Goal: Complete application form

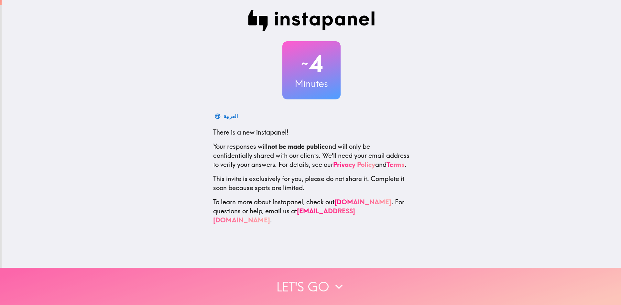
click at [322, 280] on button "Let's go" at bounding box center [310, 286] width 621 height 37
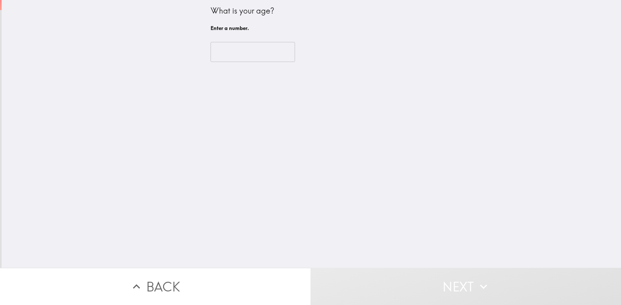
click at [244, 51] on input "number" at bounding box center [252, 52] width 84 height 20
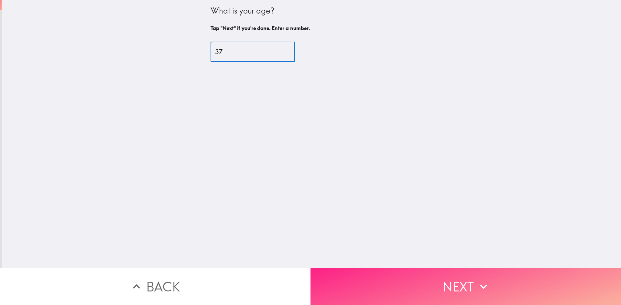
type input "37"
click at [400, 280] on button "Next" at bounding box center [465, 286] width 310 height 37
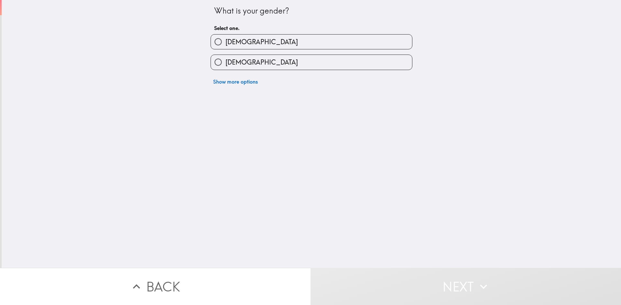
click at [211, 43] on input "[DEMOGRAPHIC_DATA]" at bounding box center [218, 42] width 15 height 15
radio input "true"
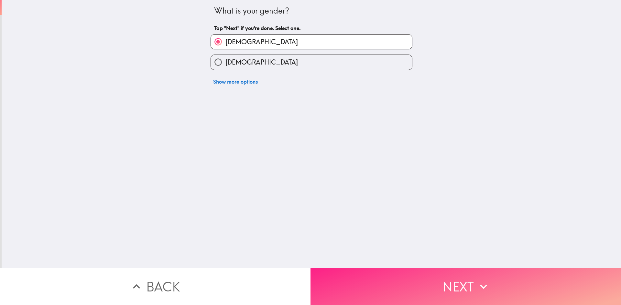
click at [399, 291] on button "Next" at bounding box center [465, 286] width 310 height 37
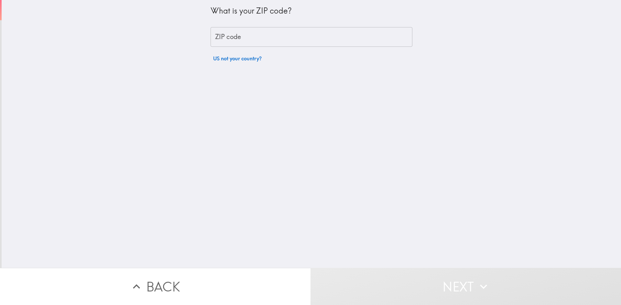
click at [267, 35] on input "ZIP code" at bounding box center [311, 37] width 202 height 20
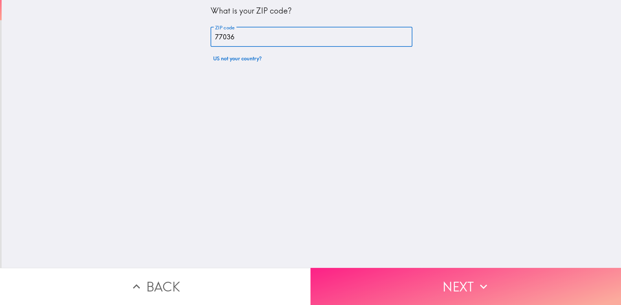
type input "77036"
click at [463, 274] on button "Next" at bounding box center [465, 286] width 310 height 37
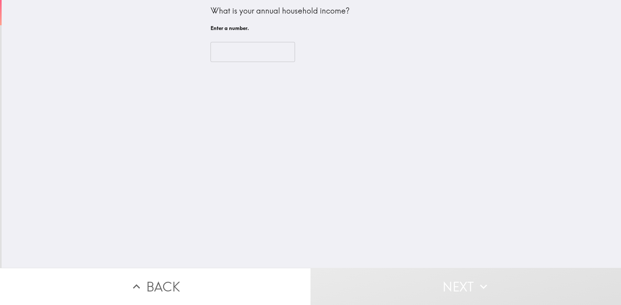
click at [246, 58] on input "number" at bounding box center [252, 52] width 84 height 20
click at [245, 57] on input "number" at bounding box center [252, 52] width 84 height 20
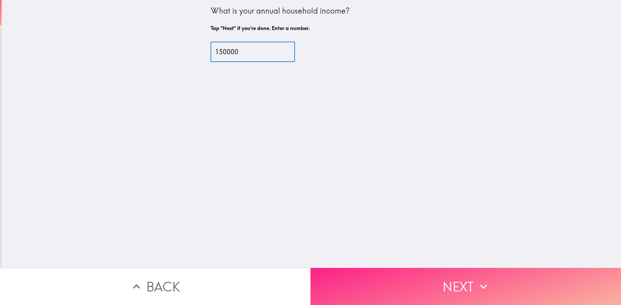
type input "150000"
click at [476, 288] on icon "button" at bounding box center [483, 287] width 14 height 14
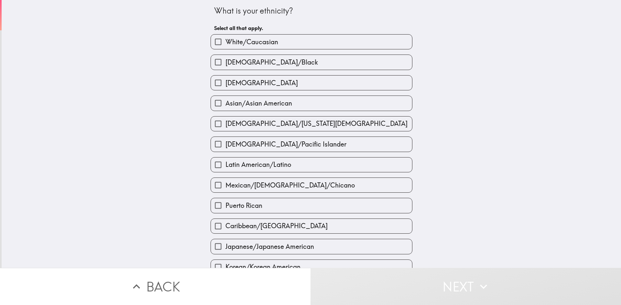
click at [275, 39] on label "White/Caucasian" at bounding box center [311, 42] width 201 height 15
click at [225, 39] on input "White/Caucasian" at bounding box center [218, 42] width 15 height 15
checkbox input "true"
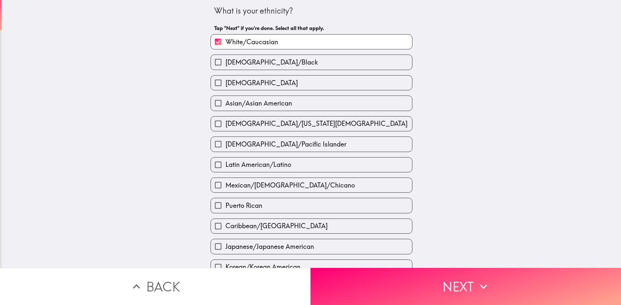
click at [251, 82] on label "[DEMOGRAPHIC_DATA]" at bounding box center [311, 83] width 201 height 15
click at [225, 82] on input "[DEMOGRAPHIC_DATA]" at bounding box center [218, 83] width 15 height 15
checkbox input "true"
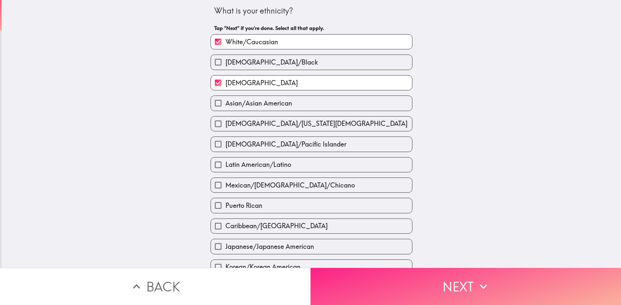
click at [441, 286] on button "Next" at bounding box center [465, 286] width 310 height 37
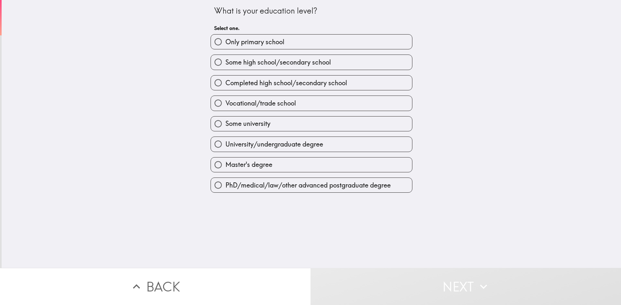
click at [250, 165] on span "Master's degree" at bounding box center [248, 164] width 47 height 9
click at [225, 165] on input "Master's degree" at bounding box center [218, 165] width 15 height 15
radio input "true"
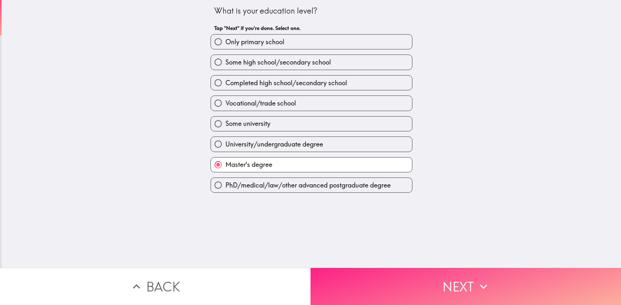
click at [438, 281] on button "Next" at bounding box center [465, 286] width 310 height 37
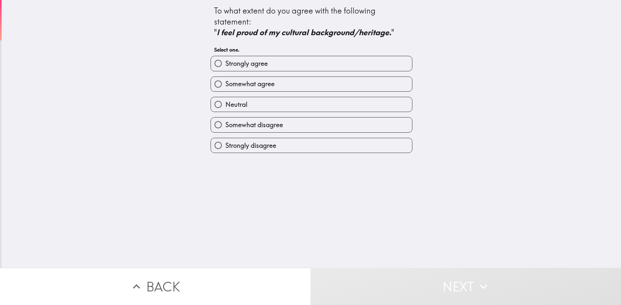
click at [251, 84] on span "Somewhat agree" at bounding box center [249, 84] width 49 height 9
click at [225, 84] on input "Somewhat agree" at bounding box center [218, 84] width 15 height 15
radio input "true"
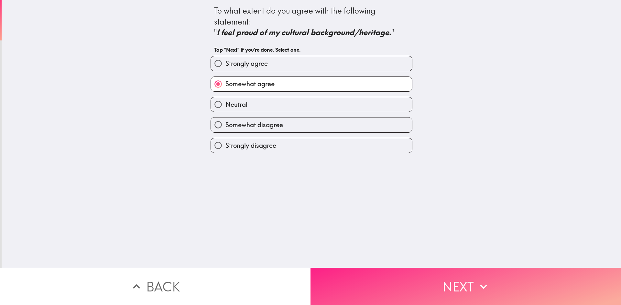
click at [436, 283] on button "Next" at bounding box center [465, 286] width 310 height 37
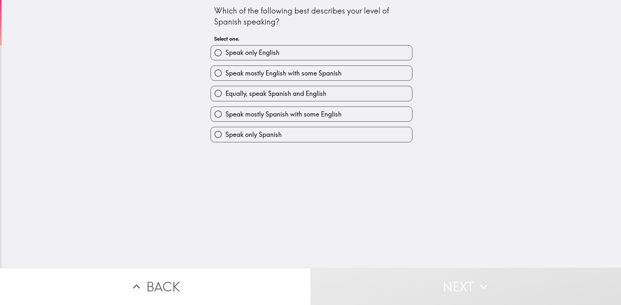
click at [247, 69] on span "Speak mostly English with some Spanish" at bounding box center [283, 73] width 116 height 9
click at [225, 69] on input "Speak mostly English with some Spanish" at bounding box center [218, 73] width 15 height 15
radio input "true"
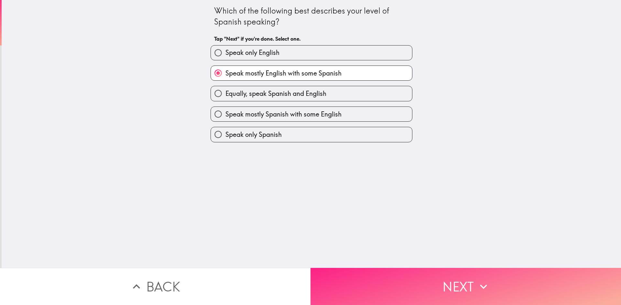
click at [426, 288] on button "Next" at bounding box center [465, 286] width 310 height 37
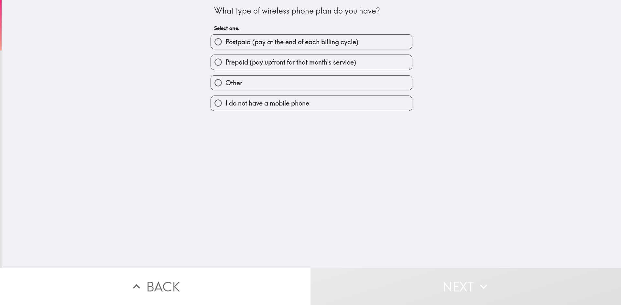
click at [277, 58] on span "Prepaid (pay upfront for that month's service)" at bounding box center [290, 62] width 131 height 9
click at [225, 58] on input "Prepaid (pay upfront for that month's service)" at bounding box center [218, 62] width 15 height 15
radio input "true"
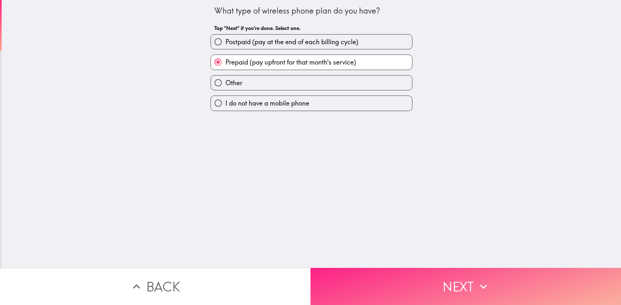
click at [447, 281] on button "Next" at bounding box center [465, 286] width 310 height 37
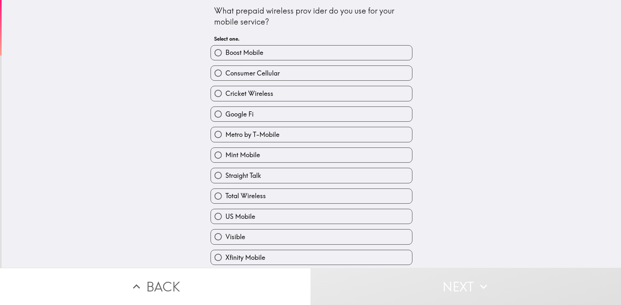
scroll to position [23, 0]
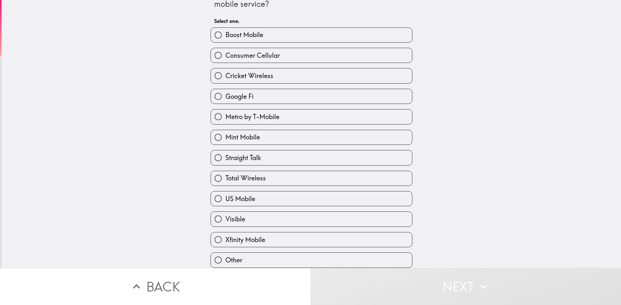
click at [245, 236] on span "Xfinity Mobile" at bounding box center [245, 240] width 40 height 9
click at [225, 234] on input "Xfinity Mobile" at bounding box center [218, 240] width 15 height 15
radio input "true"
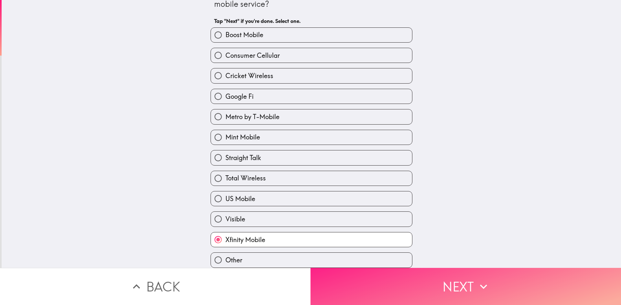
click at [439, 271] on button "Next" at bounding box center [465, 286] width 310 height 37
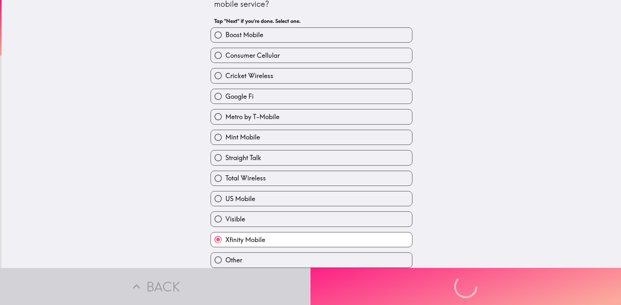
scroll to position [0, 0]
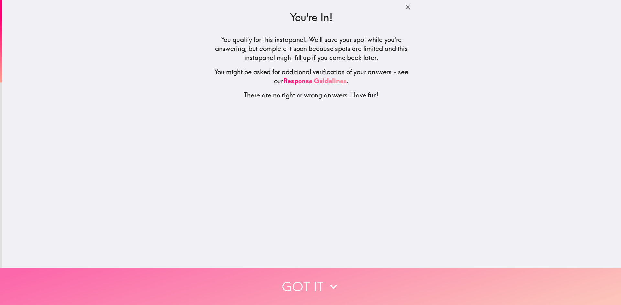
click at [326, 284] on icon "button" at bounding box center [333, 287] width 14 height 14
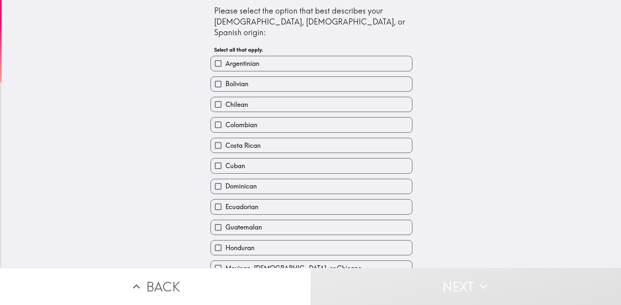
click at [256, 264] on span "Mexican, [DEMOGRAPHIC_DATA], or Chicano" at bounding box center [293, 268] width 136 height 9
click at [225, 261] on input "Mexican, [DEMOGRAPHIC_DATA], or Chicano" at bounding box center [218, 268] width 15 height 15
checkbox input "true"
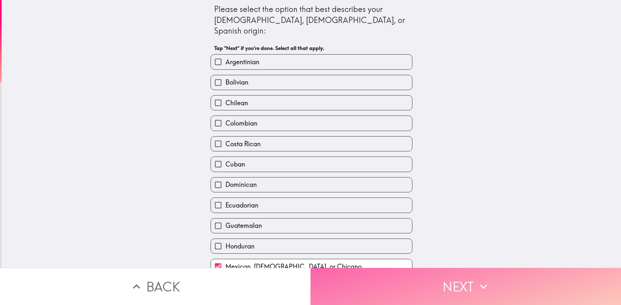
click at [481, 291] on button "Next" at bounding box center [465, 286] width 310 height 37
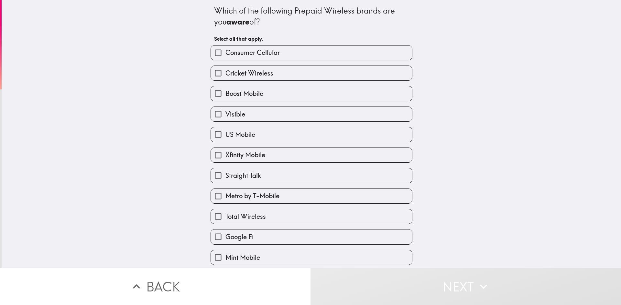
click at [252, 154] on span "Xfinity Mobile" at bounding box center [245, 155] width 40 height 9
click at [225, 154] on input "Xfinity Mobile" at bounding box center [218, 155] width 15 height 15
checkbox input "true"
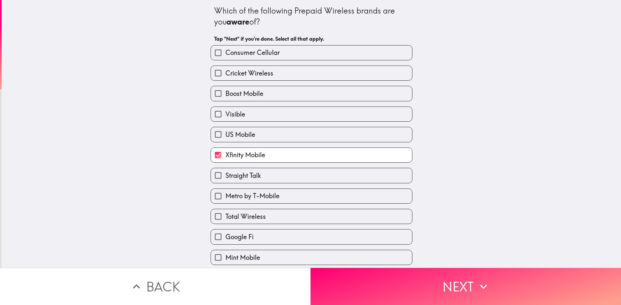
scroll to position [23, 0]
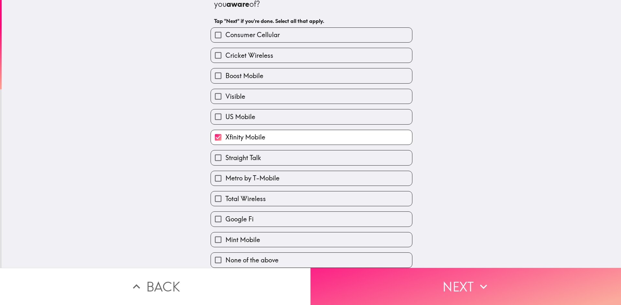
click at [462, 282] on button "Next" at bounding box center [465, 286] width 310 height 37
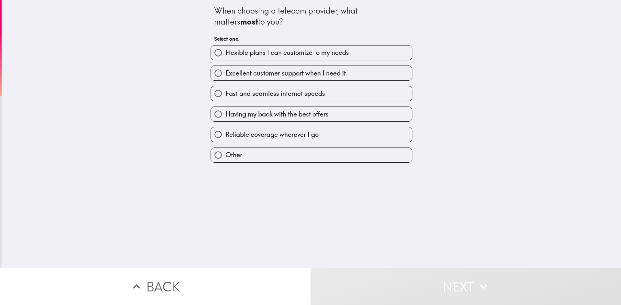
click at [246, 72] on span "Excellent customer support when I need it" at bounding box center [285, 73] width 120 height 9
click at [225, 72] on input "Excellent customer support when I need it" at bounding box center [218, 73] width 15 height 15
radio input "true"
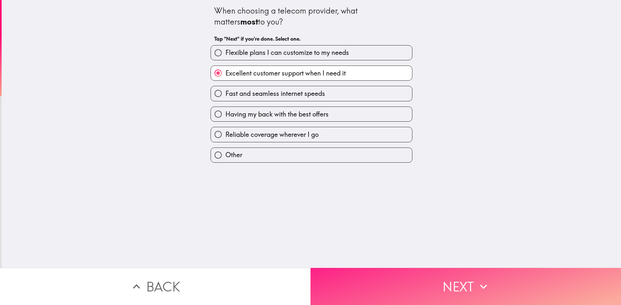
click at [442, 277] on button "Next" at bounding box center [465, 286] width 310 height 37
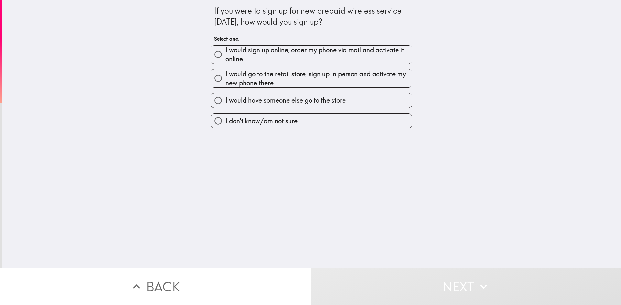
click at [292, 80] on span "I would go to the retail store, sign up in person and activate my new phone the…" at bounding box center [318, 78] width 186 height 18
click at [225, 80] on input "I would go to the retail store, sign up in person and activate my new phone the…" at bounding box center [218, 78] width 15 height 15
radio input "true"
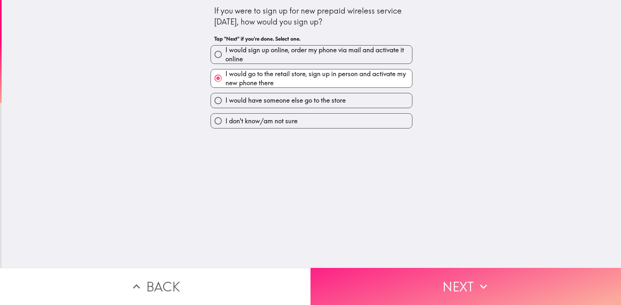
click at [449, 273] on button "Next" at bounding box center [465, 286] width 310 height 37
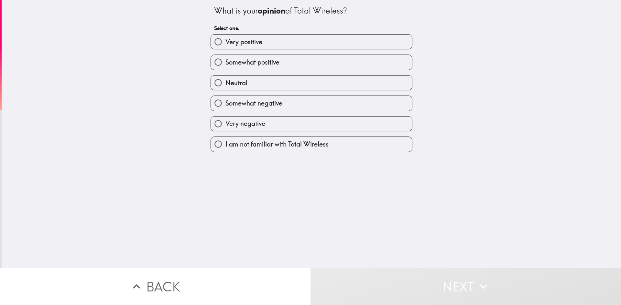
click at [277, 41] on label "Very positive" at bounding box center [311, 42] width 201 height 15
click at [225, 41] on input "Very positive" at bounding box center [218, 42] width 15 height 15
radio input "true"
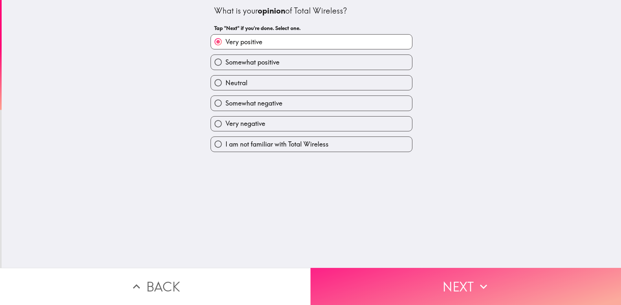
click at [447, 279] on button "Next" at bounding box center [465, 286] width 310 height 37
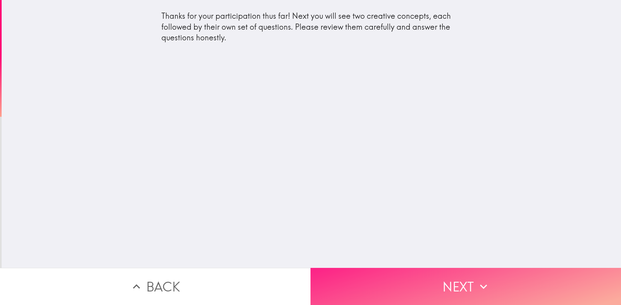
click at [453, 291] on button "Next" at bounding box center [465, 286] width 310 height 37
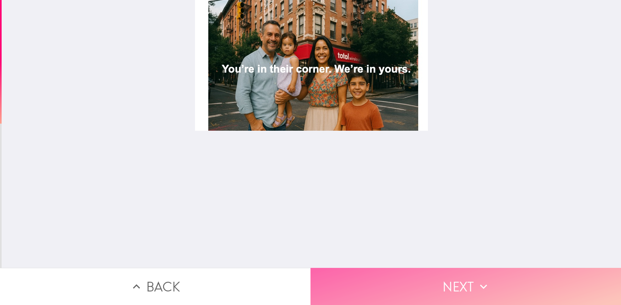
click at [428, 277] on button "Next" at bounding box center [465, 286] width 310 height 37
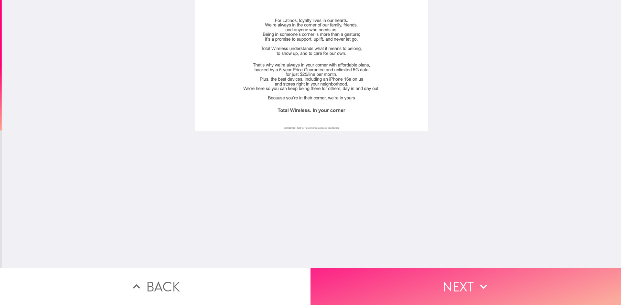
click at [432, 273] on button "Next" at bounding box center [465, 286] width 310 height 37
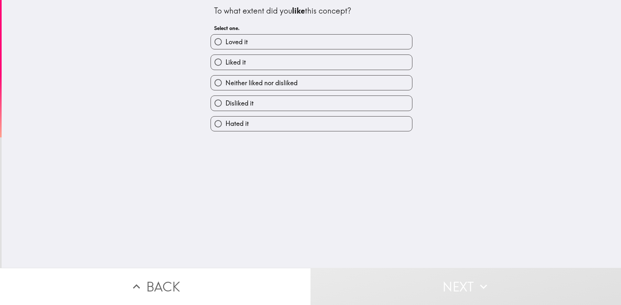
click at [318, 42] on label "Loved it" at bounding box center [311, 42] width 201 height 15
click at [225, 42] on input "Loved it" at bounding box center [218, 42] width 15 height 15
radio input "true"
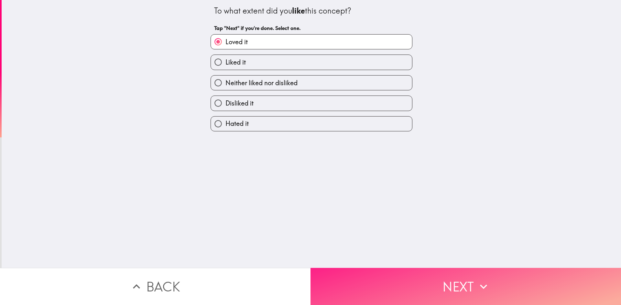
click at [414, 268] on button "Next" at bounding box center [465, 286] width 310 height 37
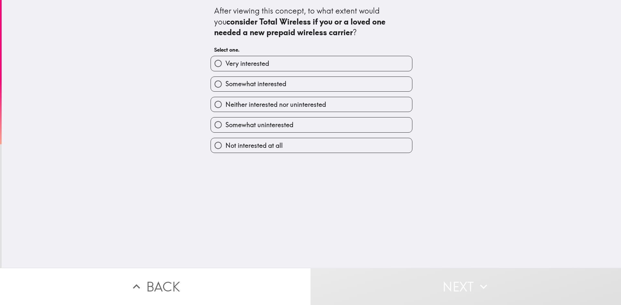
click at [322, 128] on label "Somewhat uninterested" at bounding box center [311, 125] width 201 height 15
click at [225, 128] on input "Somewhat uninterested" at bounding box center [218, 125] width 15 height 15
radio input "true"
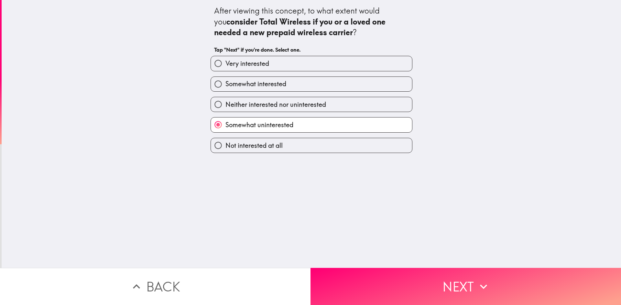
click at [294, 63] on label "Very interested" at bounding box center [311, 63] width 201 height 15
click at [225, 63] on input "Very interested" at bounding box center [218, 63] width 15 height 15
radio input "true"
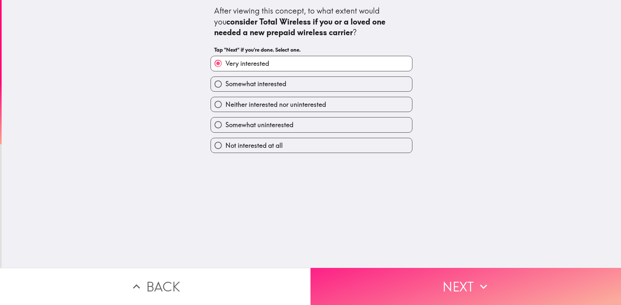
click at [480, 285] on icon "button" at bounding box center [483, 287] width 7 height 5
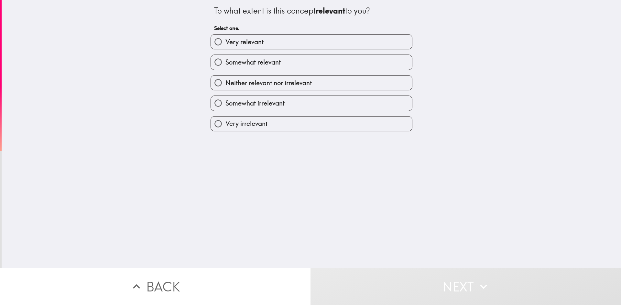
click at [214, 42] on input "Very relevant" at bounding box center [218, 42] width 15 height 15
radio input "true"
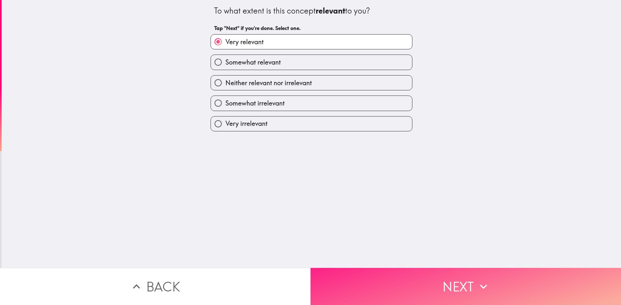
click at [405, 288] on button "Next" at bounding box center [465, 286] width 310 height 37
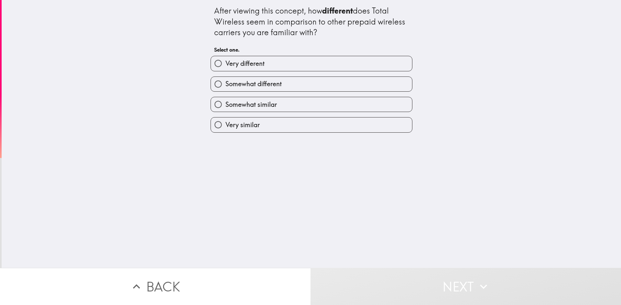
click at [296, 66] on label "Very different" at bounding box center [311, 63] width 201 height 15
click at [225, 66] on input "Very different" at bounding box center [218, 63] width 15 height 15
radio input "true"
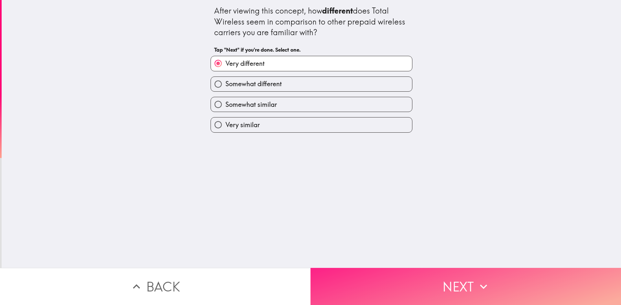
click at [423, 280] on button "Next" at bounding box center [465, 286] width 310 height 37
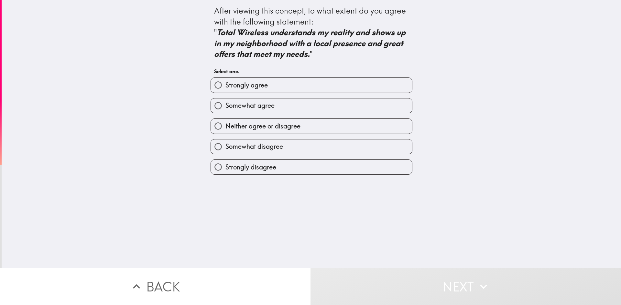
click at [308, 82] on label "Strongly agree" at bounding box center [311, 85] width 201 height 15
click at [225, 82] on input "Strongly agree" at bounding box center [218, 85] width 15 height 15
radio input "true"
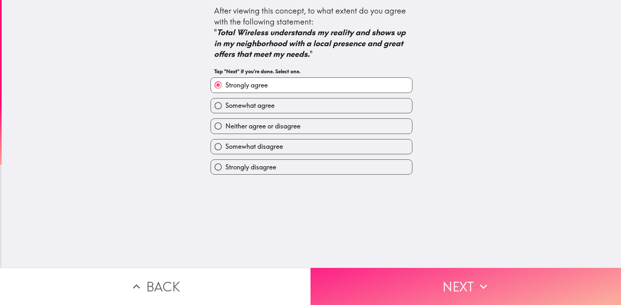
drag, startPoint x: 401, startPoint y: 281, endPoint x: 405, endPoint y: 280, distance: 4.4
click at [401, 281] on button "Next" at bounding box center [465, 286] width 310 height 37
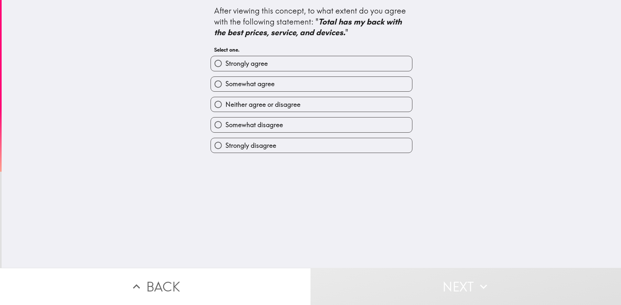
click at [306, 63] on label "Strongly agree" at bounding box center [311, 63] width 201 height 15
click at [225, 63] on input "Strongly agree" at bounding box center [218, 63] width 15 height 15
radio input "true"
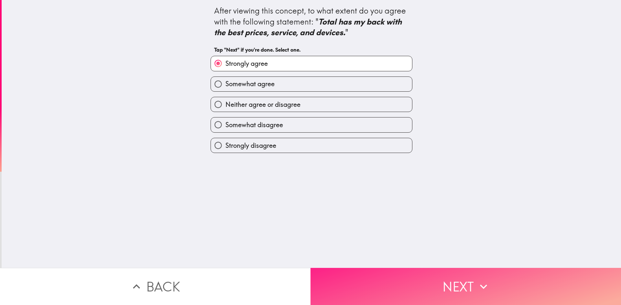
click at [411, 285] on button "Next" at bounding box center [465, 286] width 310 height 37
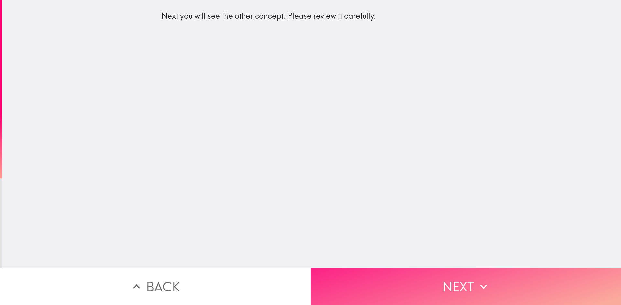
click at [410, 286] on button "Next" at bounding box center [465, 286] width 310 height 37
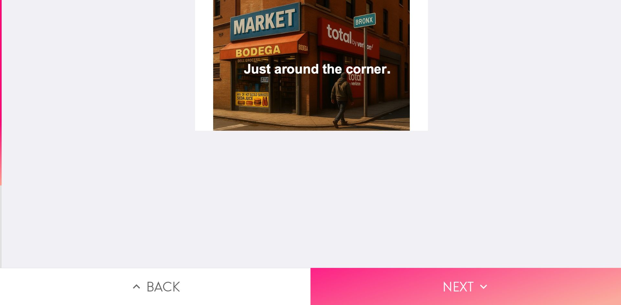
click at [413, 287] on button "Next" at bounding box center [465, 286] width 310 height 37
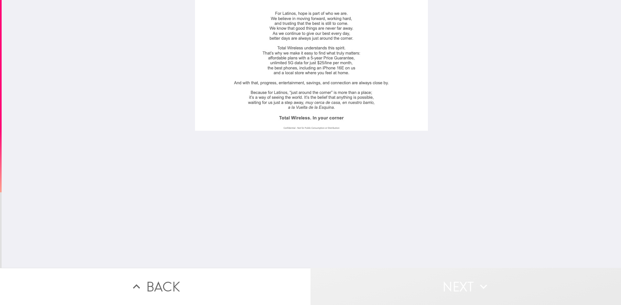
click at [418, 280] on button "Next" at bounding box center [465, 286] width 310 height 37
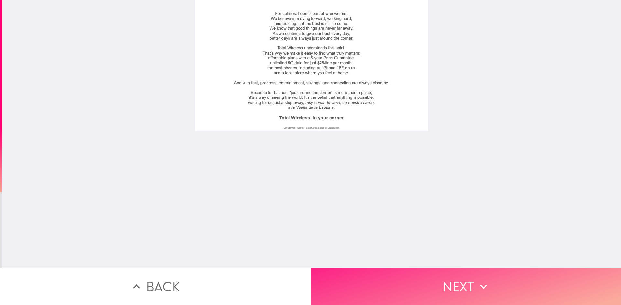
click at [476, 288] on icon "button" at bounding box center [483, 287] width 14 height 14
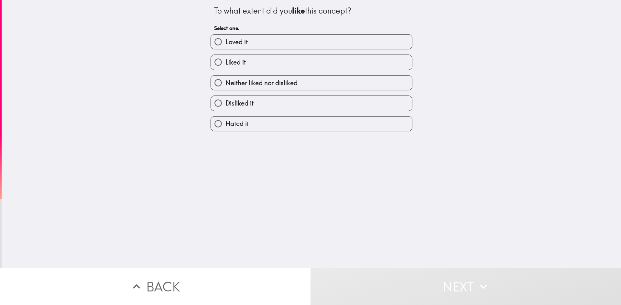
click at [277, 43] on label "Loved it" at bounding box center [311, 42] width 201 height 15
click at [225, 43] on input "Loved it" at bounding box center [218, 42] width 15 height 15
radio input "true"
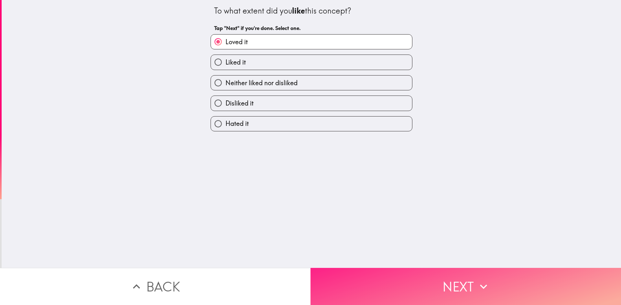
click at [448, 285] on button "Next" at bounding box center [465, 286] width 310 height 37
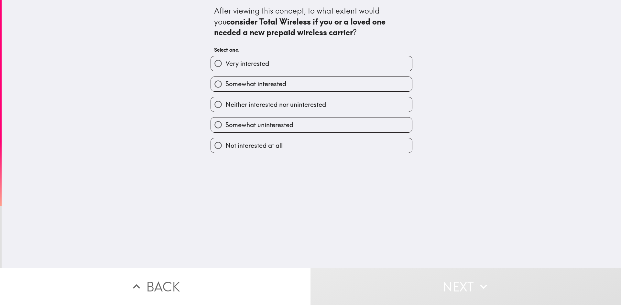
click at [288, 62] on label "Very interested" at bounding box center [311, 63] width 201 height 15
click at [225, 62] on input "Very interested" at bounding box center [218, 63] width 15 height 15
radio input "true"
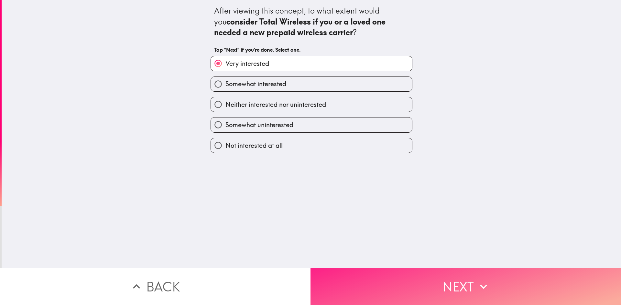
click at [467, 281] on button "Next" at bounding box center [465, 286] width 310 height 37
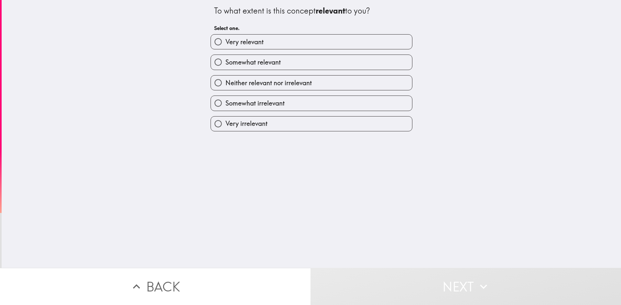
click at [289, 45] on label "Very relevant" at bounding box center [311, 42] width 201 height 15
click at [225, 45] on input "Very relevant" at bounding box center [218, 42] width 15 height 15
radio input "true"
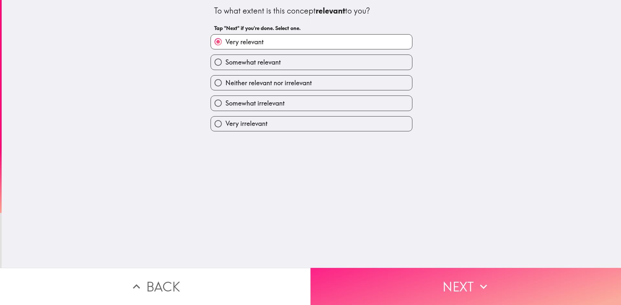
click at [365, 274] on button "Next" at bounding box center [465, 286] width 310 height 37
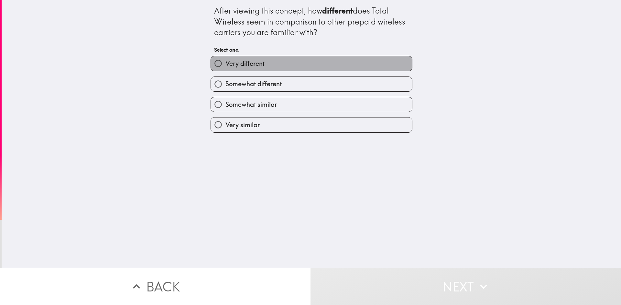
click at [265, 62] on label "Very different" at bounding box center [311, 63] width 201 height 15
click at [225, 62] on input "Very different" at bounding box center [218, 63] width 15 height 15
radio input "true"
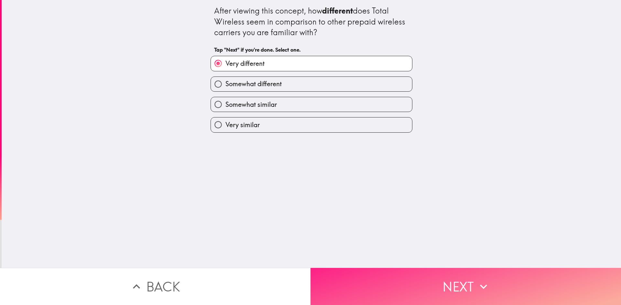
click at [377, 286] on button "Next" at bounding box center [465, 286] width 310 height 37
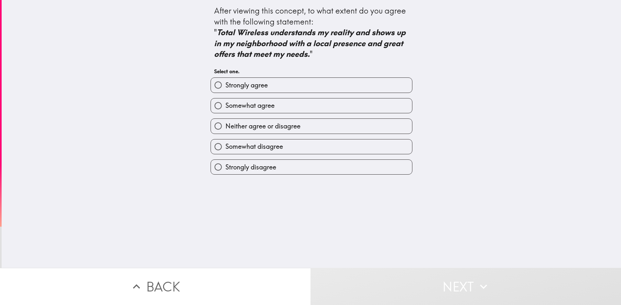
click at [262, 84] on span "Strongly agree" at bounding box center [246, 85] width 42 height 9
click at [225, 84] on input "Strongly agree" at bounding box center [218, 85] width 15 height 15
radio input "true"
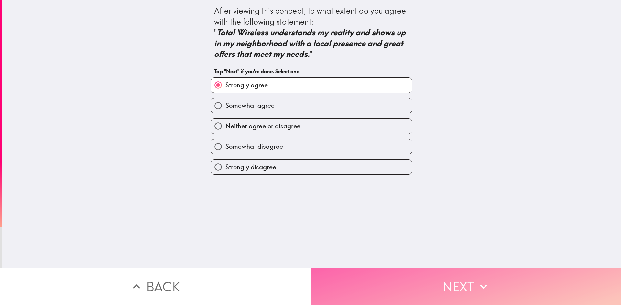
click at [408, 282] on button "Next" at bounding box center [465, 286] width 310 height 37
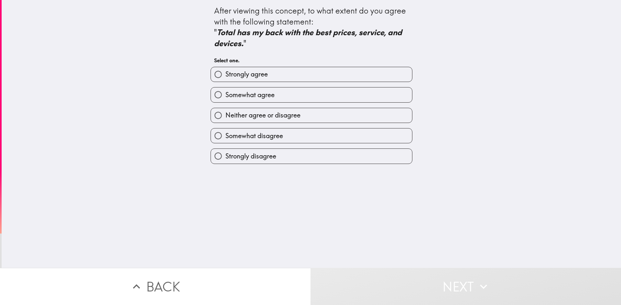
click at [256, 75] on span "Strongly agree" at bounding box center [246, 74] width 42 height 9
click at [225, 75] on input "Strongly agree" at bounding box center [218, 74] width 15 height 15
radio input "true"
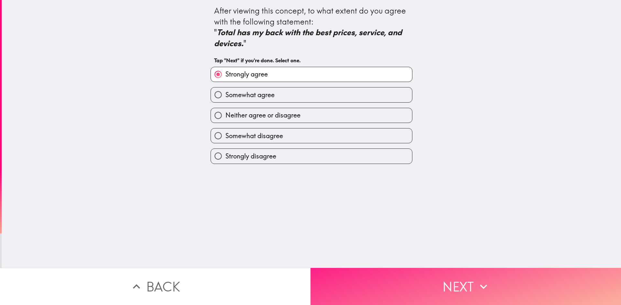
click at [395, 276] on button "Next" at bounding box center [465, 286] width 310 height 37
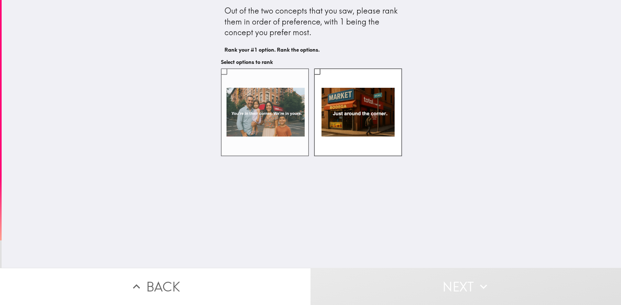
click at [242, 92] on label at bounding box center [265, 113] width 88 height 88
click at [231, 79] on input "checkbox" at bounding box center [224, 71] width 15 height 15
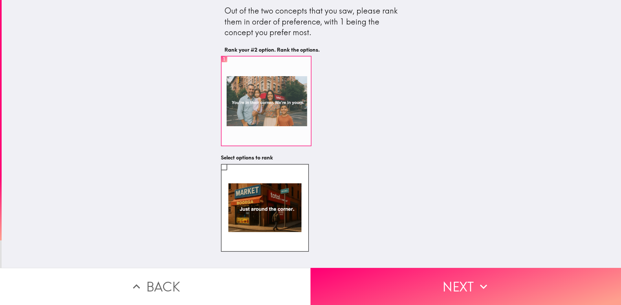
click at [221, 71] on label "1" at bounding box center [266, 101] width 90 height 90
click at [219, 68] on input "1" at bounding box center [224, 60] width 15 height 16
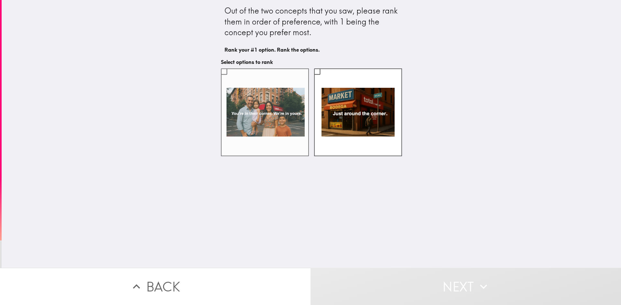
click at [218, 70] on input "checkbox" at bounding box center [224, 71] width 15 height 15
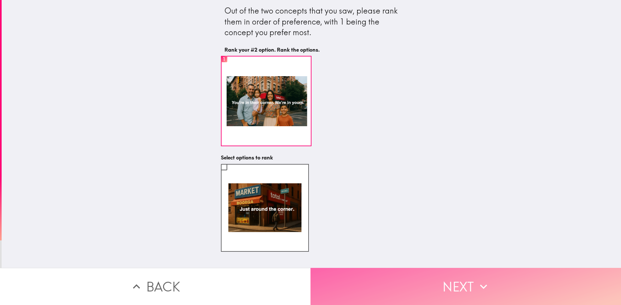
click at [476, 280] on icon "button" at bounding box center [483, 287] width 14 height 14
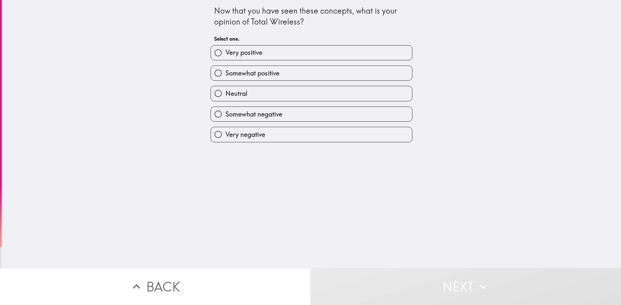
click at [283, 55] on label "Very positive" at bounding box center [311, 53] width 201 height 15
click at [225, 55] on input "Very positive" at bounding box center [218, 53] width 15 height 15
radio input "true"
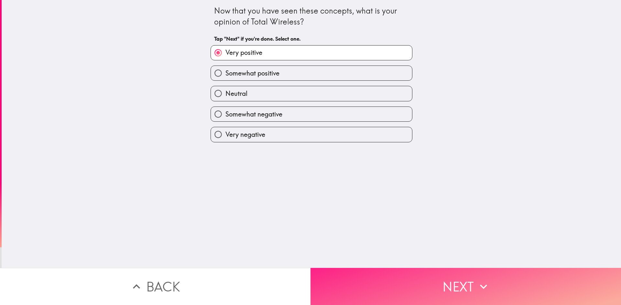
click at [417, 278] on button "Next" at bounding box center [465, 286] width 310 height 37
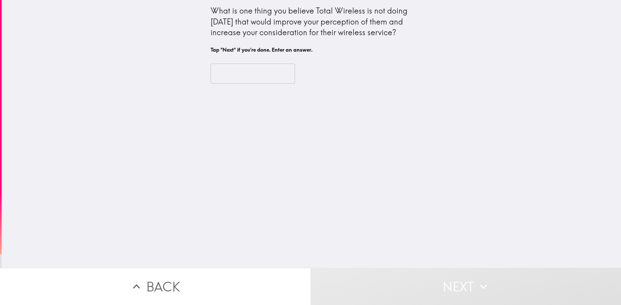
click at [234, 73] on input "text" at bounding box center [252, 74] width 84 height 20
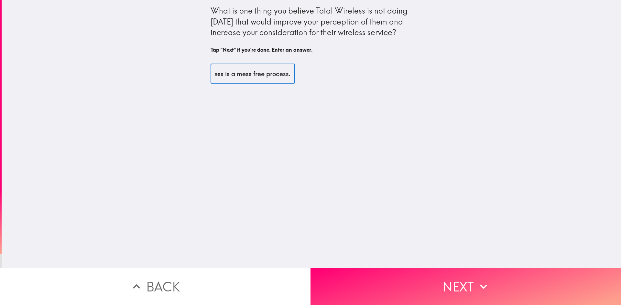
scroll to position [0, 40]
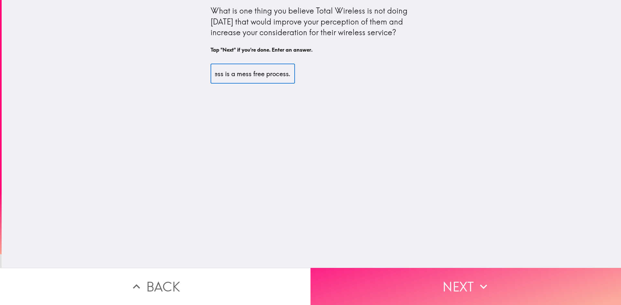
type input "I think wireless is a mess free process."
click at [450, 275] on button "Next" at bounding box center [465, 286] width 310 height 37
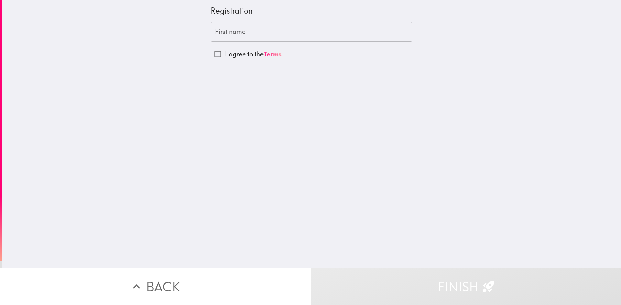
click at [239, 28] on div "First name First name" at bounding box center [311, 32] width 202 height 20
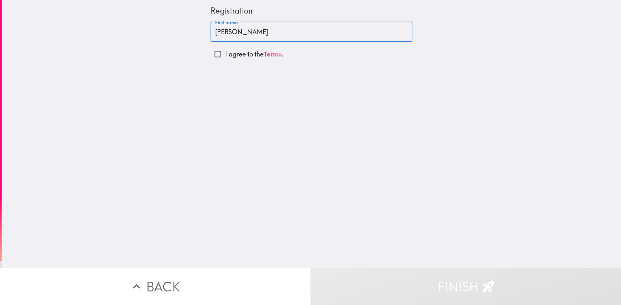
type input "[PERSON_NAME]"
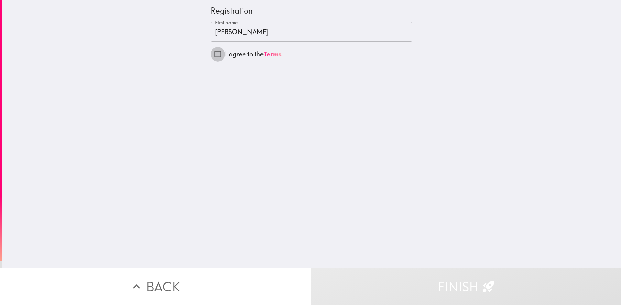
click at [214, 54] on input "I agree to the Terms ." at bounding box center [217, 54] width 15 height 15
checkbox input "true"
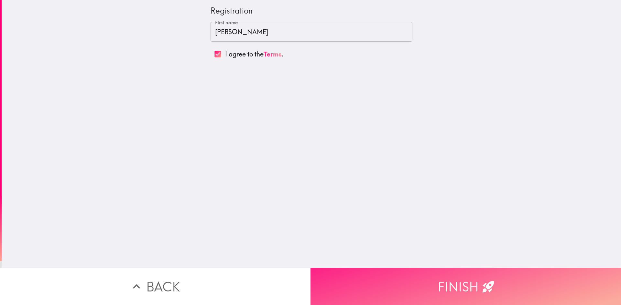
click at [481, 282] on icon "button" at bounding box center [488, 287] width 14 height 14
